Goal: Information Seeking & Learning: Learn about a topic

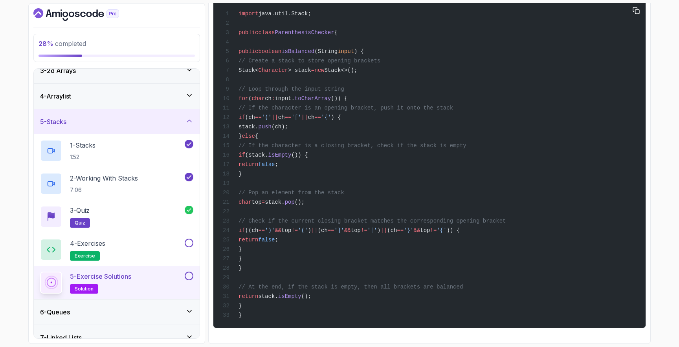
scroll to position [1401, 0]
drag, startPoint x: 356, startPoint y: 228, endPoint x: 350, endPoint y: 228, distance: 5.9
click at [291, 228] on span "top" at bounding box center [286, 230] width 10 height 6
click at [366, 239] on div "import java.util.Stack; public class ParenthesisChecker { public boolean isBala…" at bounding box center [429, 164] width 419 height 317
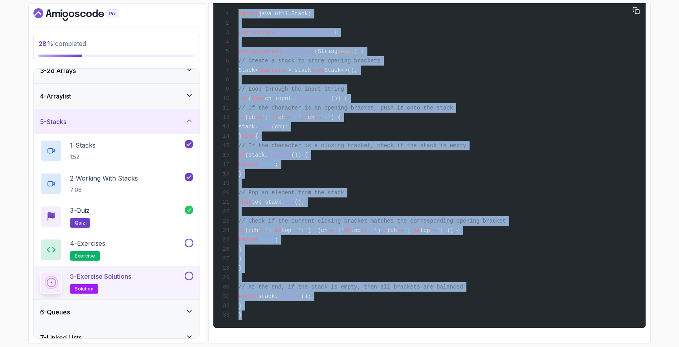
drag, startPoint x: 240, startPoint y: 115, endPoint x: 257, endPoint y: 312, distance: 197.5
click at [257, 312] on div "import java.util.Stack; public class ParenthesisChecker { public boolean isBala…" at bounding box center [429, 164] width 419 height 317
copy code "import java.util.Stack; public class ParenthesisChecker { public boolean isBala…"
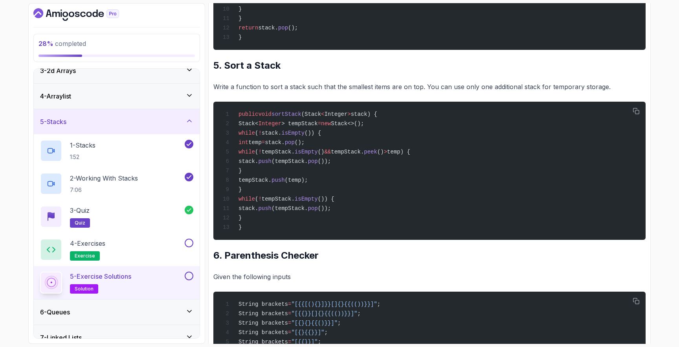
scroll to position [867, 0]
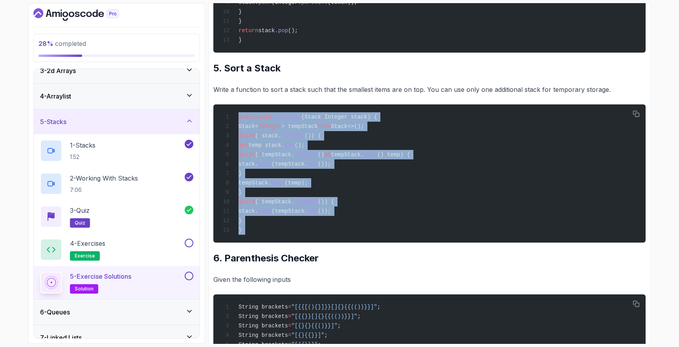
drag, startPoint x: 238, startPoint y: 142, endPoint x: 286, endPoint y: 272, distance: 138.5
click at [286, 272] on div "~4 min read Solutions 1. Implement a Stack Write a class MyStack that implement…" at bounding box center [429, 27] width 432 height 1577
copy div "public void sortStack (Stack < Integer > stack) { Stack< Integer > tempStack = …"
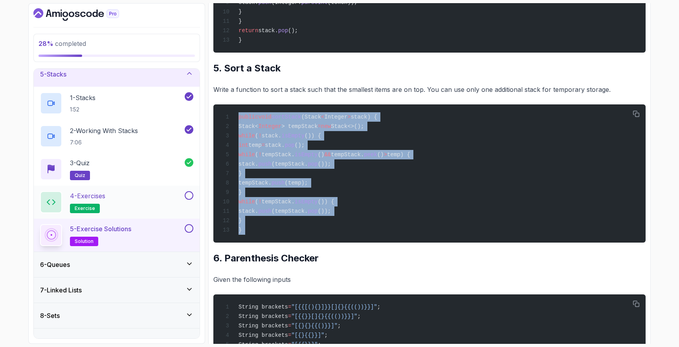
scroll to position [137, 0]
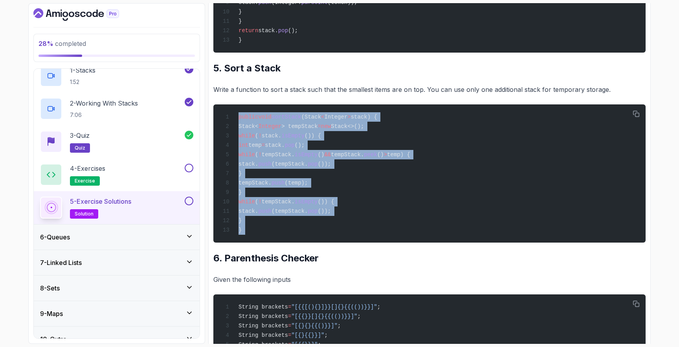
click at [112, 238] on div "6 - Queues" at bounding box center [116, 236] width 153 height 9
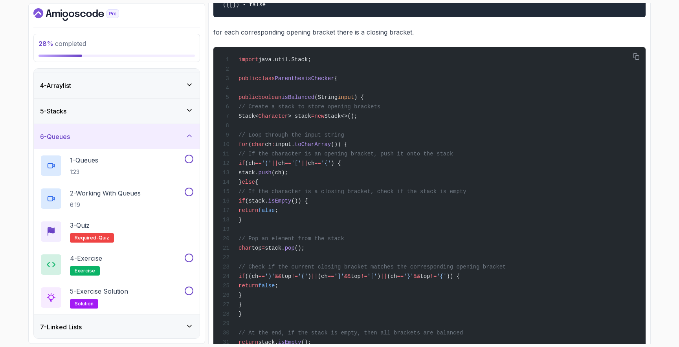
scroll to position [1401, 0]
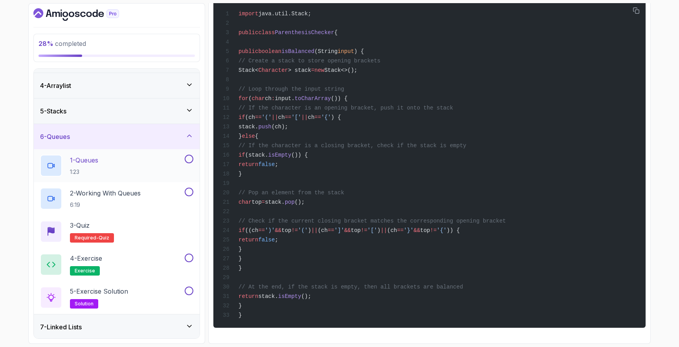
click at [95, 159] on p "1 - Queues" at bounding box center [84, 160] width 28 height 9
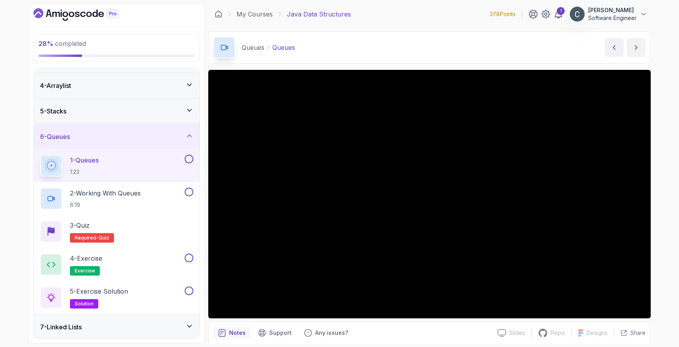
click at [89, 115] on div "5 - Stacks" at bounding box center [116, 110] width 153 height 9
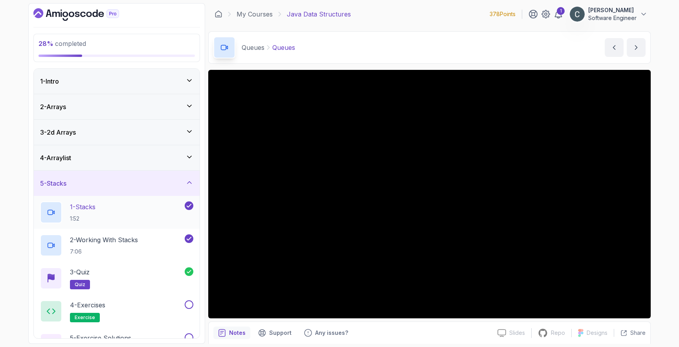
click at [95, 206] on p "1 - Stacks" at bounding box center [83, 206] width 26 height 9
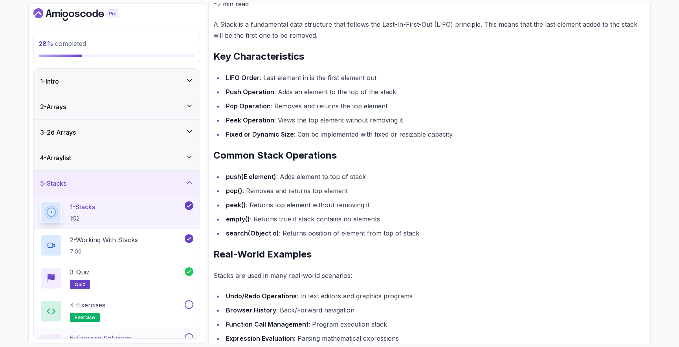
scroll to position [150, 0]
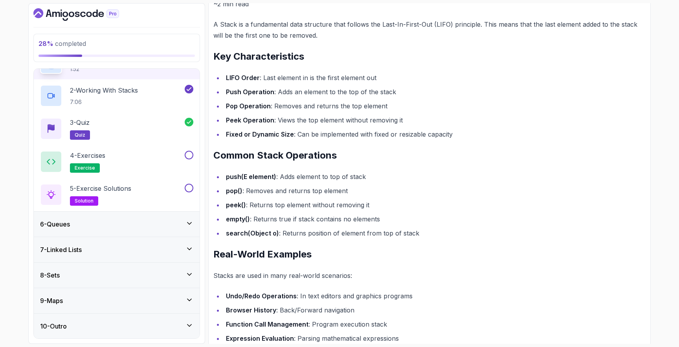
click at [94, 223] on div "6 - Queues" at bounding box center [116, 224] width 153 height 9
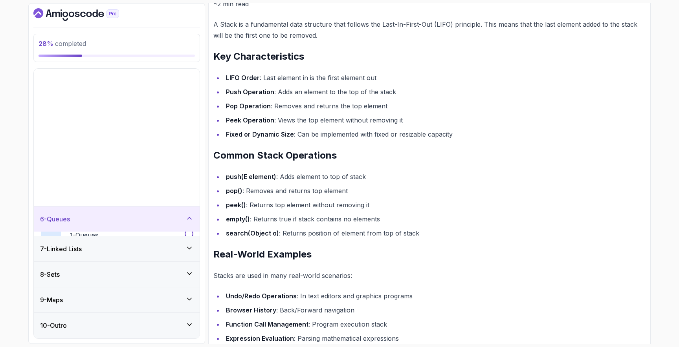
scroll to position [0, 0]
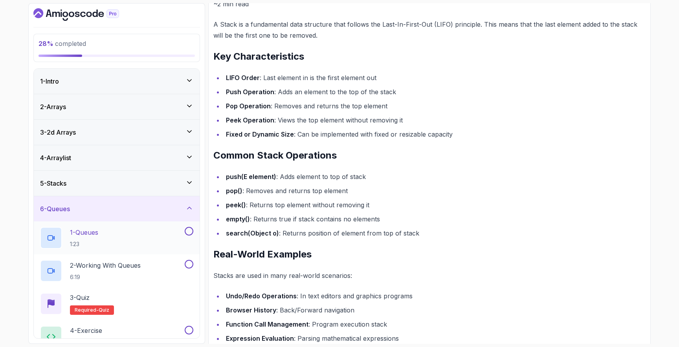
click at [98, 236] on p "1 - Queues" at bounding box center [84, 232] width 28 height 9
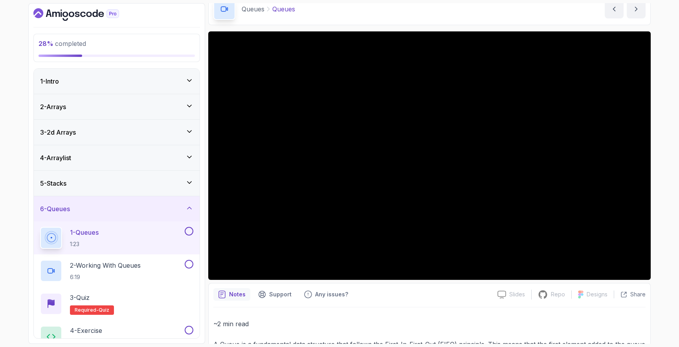
scroll to position [205, 0]
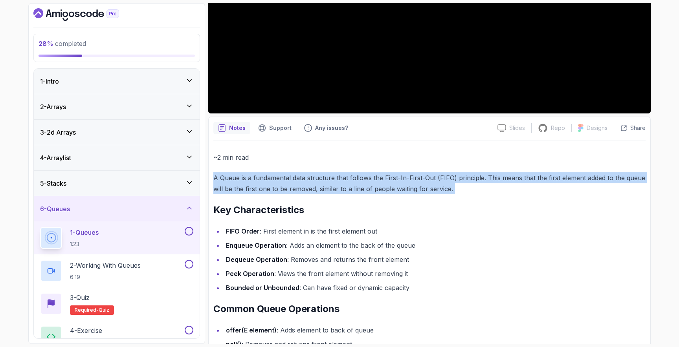
drag, startPoint x: 223, startPoint y: 181, endPoint x: 494, endPoint y: 196, distance: 272.2
copy div "A Queue is a fundamental data structure that follows the First-In-First-Out (FI…"
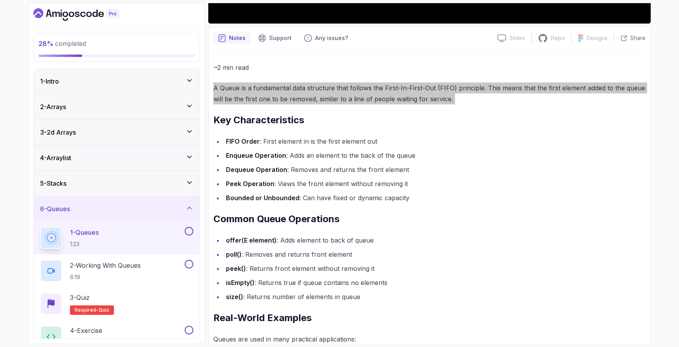
scroll to position [336, 0]
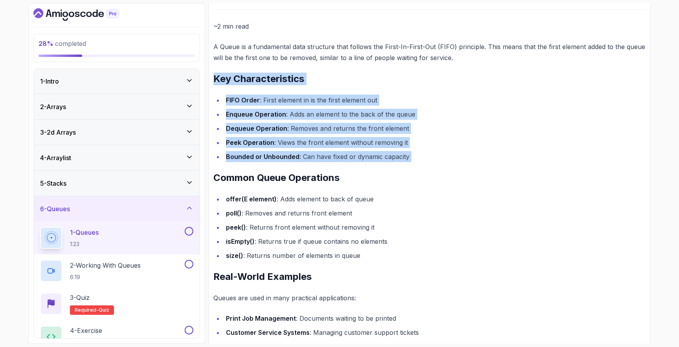
drag, startPoint x: 214, startPoint y: 80, endPoint x: 420, endPoint y: 164, distance: 222.6
click at [420, 164] on div "~2 min read A Queue is a fundamental data structure that follows the First-In-F…" at bounding box center [429, 257] width 432 height 472
copy div "Key Characteristics FIFO Order : First element in is the first element out Enqu…"
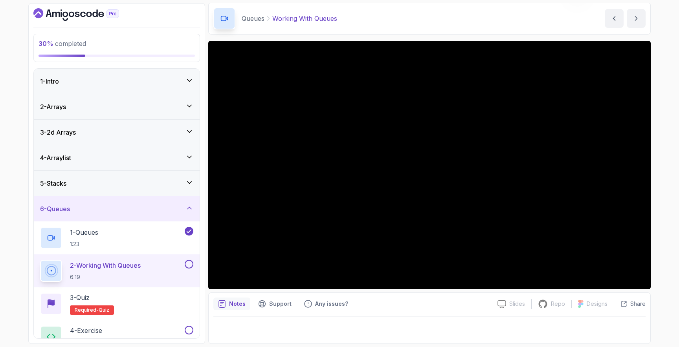
scroll to position [29, 0]
click at [105, 234] on div "1 - Queues 1:23" at bounding box center [111, 238] width 143 height 22
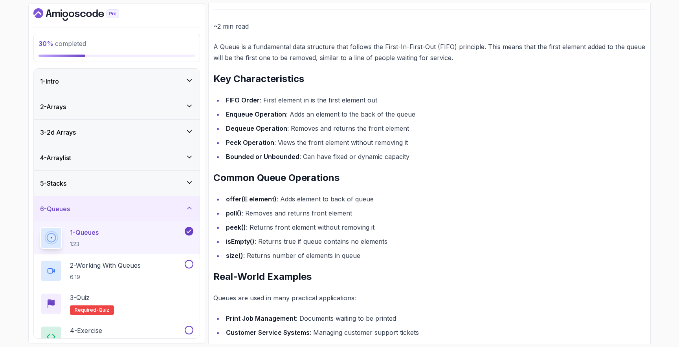
click at [94, 238] on h2 "1 - Queues 1:23" at bounding box center [84, 238] width 29 height 20
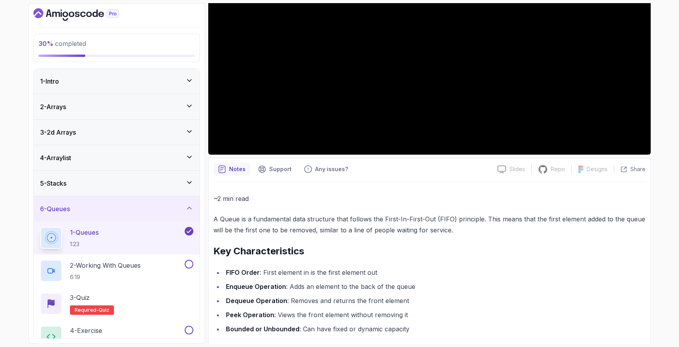
scroll to position [332, 0]
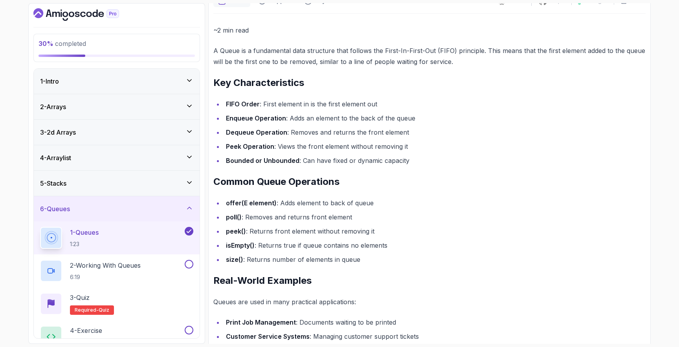
click at [268, 200] on strong "offer(E element)" at bounding box center [251, 203] width 51 height 8
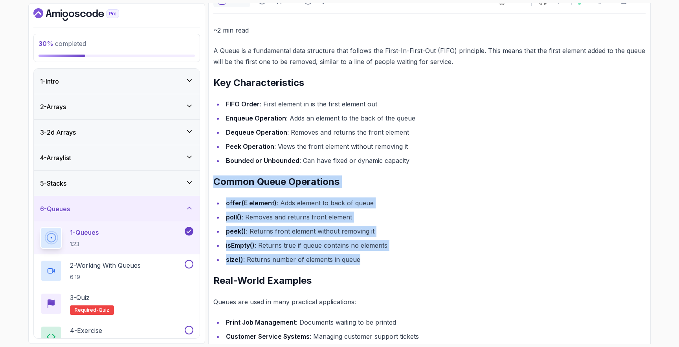
drag, startPoint x: 214, startPoint y: 180, endPoint x: 401, endPoint y: 258, distance: 202.2
click at [401, 258] on div "~2 min read A Queue is a fundamental data structure that follows the First-In-F…" at bounding box center [429, 261] width 432 height 472
copy div "Common Queue Operations offer(E element) : Adds element to back of queue poll()…"
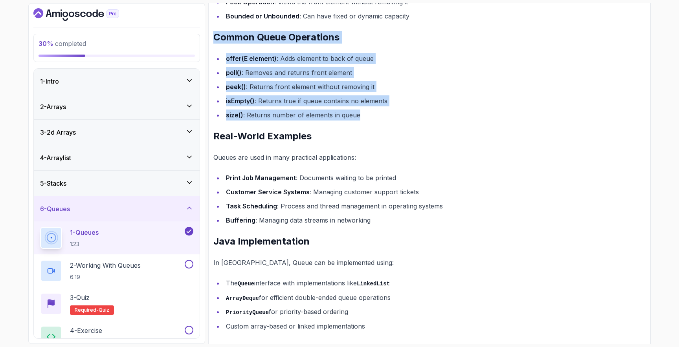
scroll to position [500, 0]
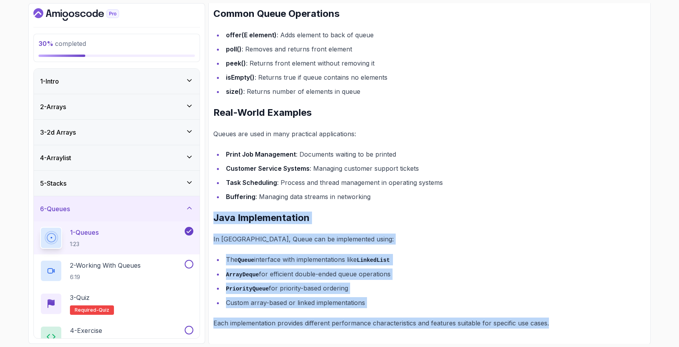
drag, startPoint x: 214, startPoint y: 220, endPoint x: 569, endPoint y: 321, distance: 369.0
click at [569, 321] on div "~2 min read A Queue is a fundamental data structure that follows the First-In-F…" at bounding box center [429, 93] width 432 height 472
copy div "Java Implementation In [GEOGRAPHIC_DATA], Queue can be implemented using: The Q…"
click at [135, 275] on p "6:19" at bounding box center [105, 277] width 71 height 8
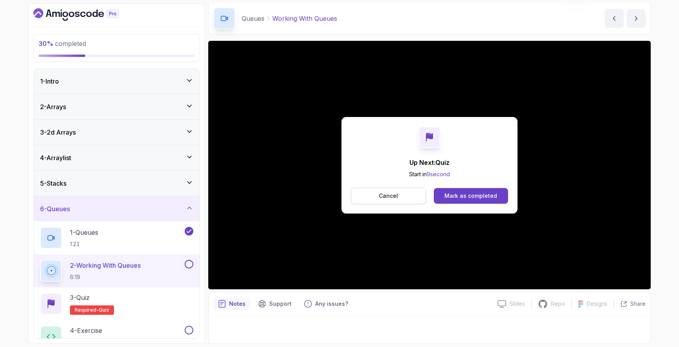
click at [384, 192] on p "Cancel" at bounding box center [388, 196] width 19 height 8
